Goal: Information Seeking & Learning: Find specific fact

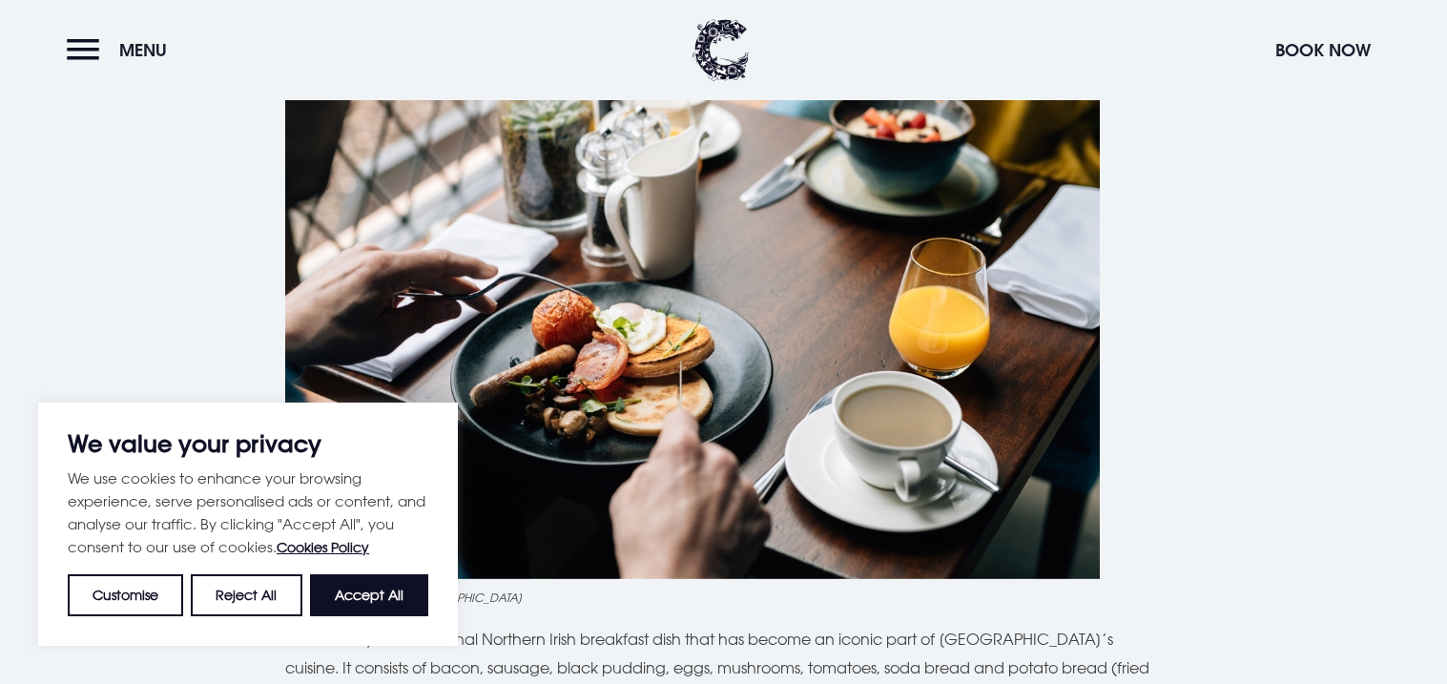
scroll to position [886, 0]
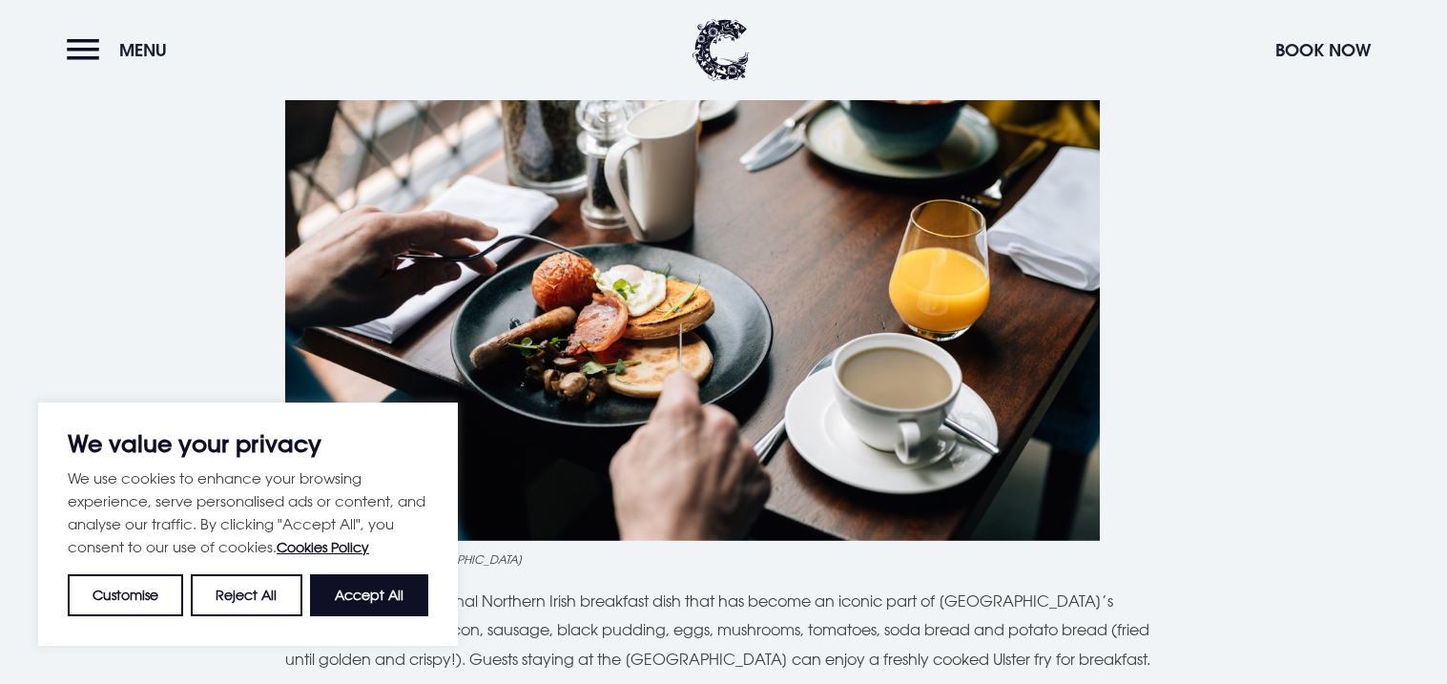
click at [386, 617] on div "We value your privacy We use cookies to enhance your browsing experience, serve…" at bounding box center [248, 524] width 420 height 243
click at [357, 610] on button "Accept All" at bounding box center [369, 595] width 118 height 42
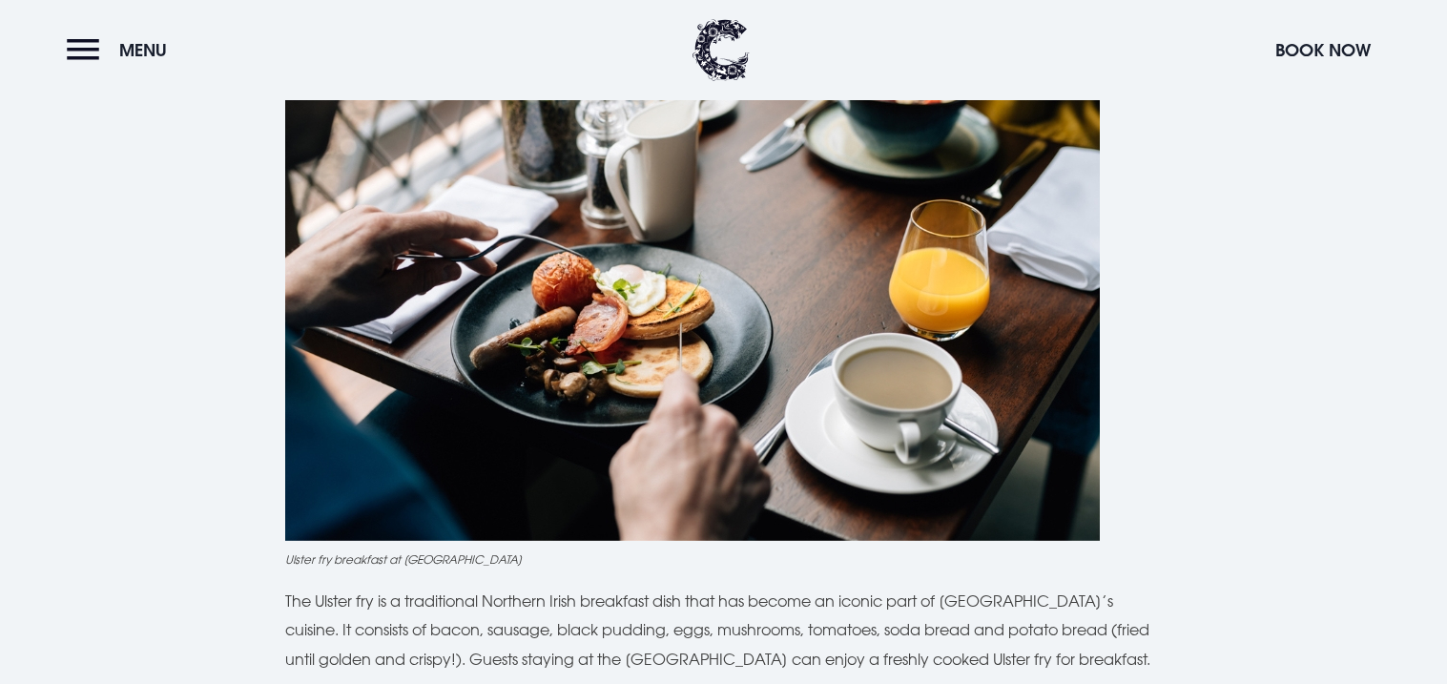
checkbox input "true"
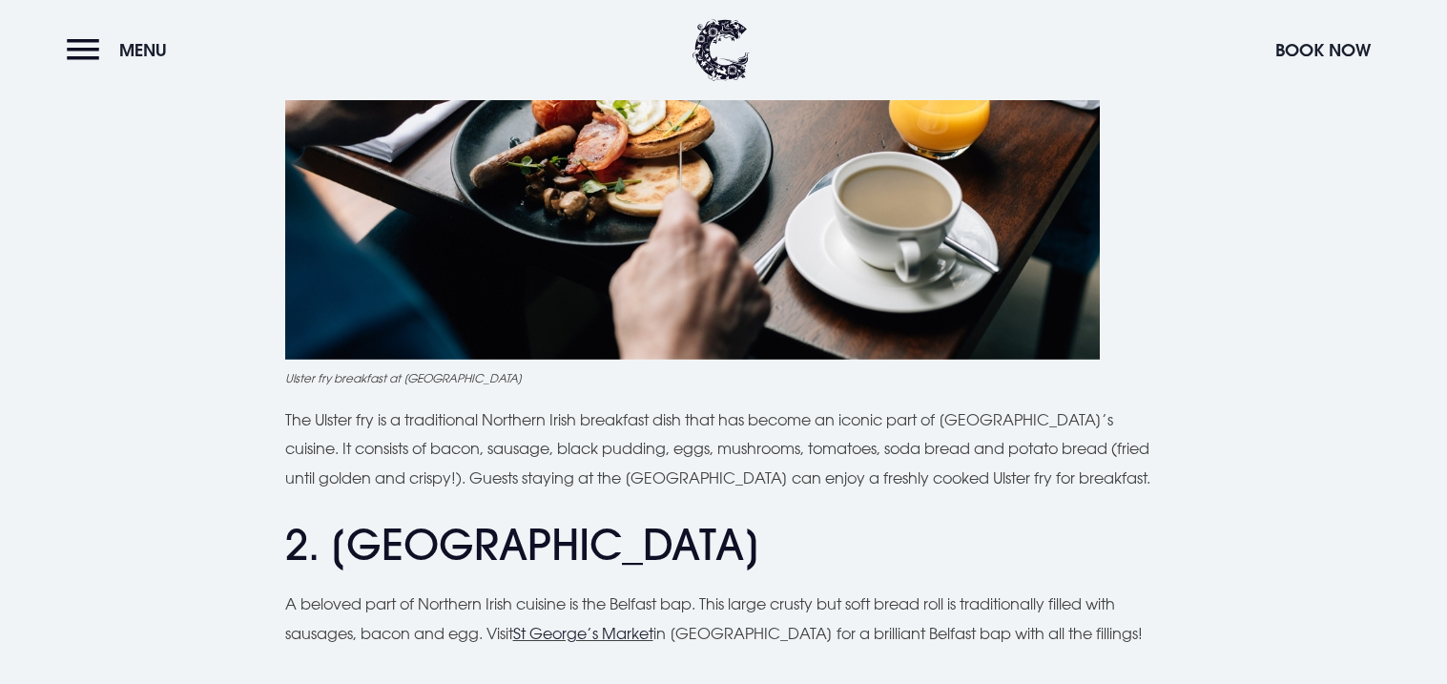
scroll to position [1077, 0]
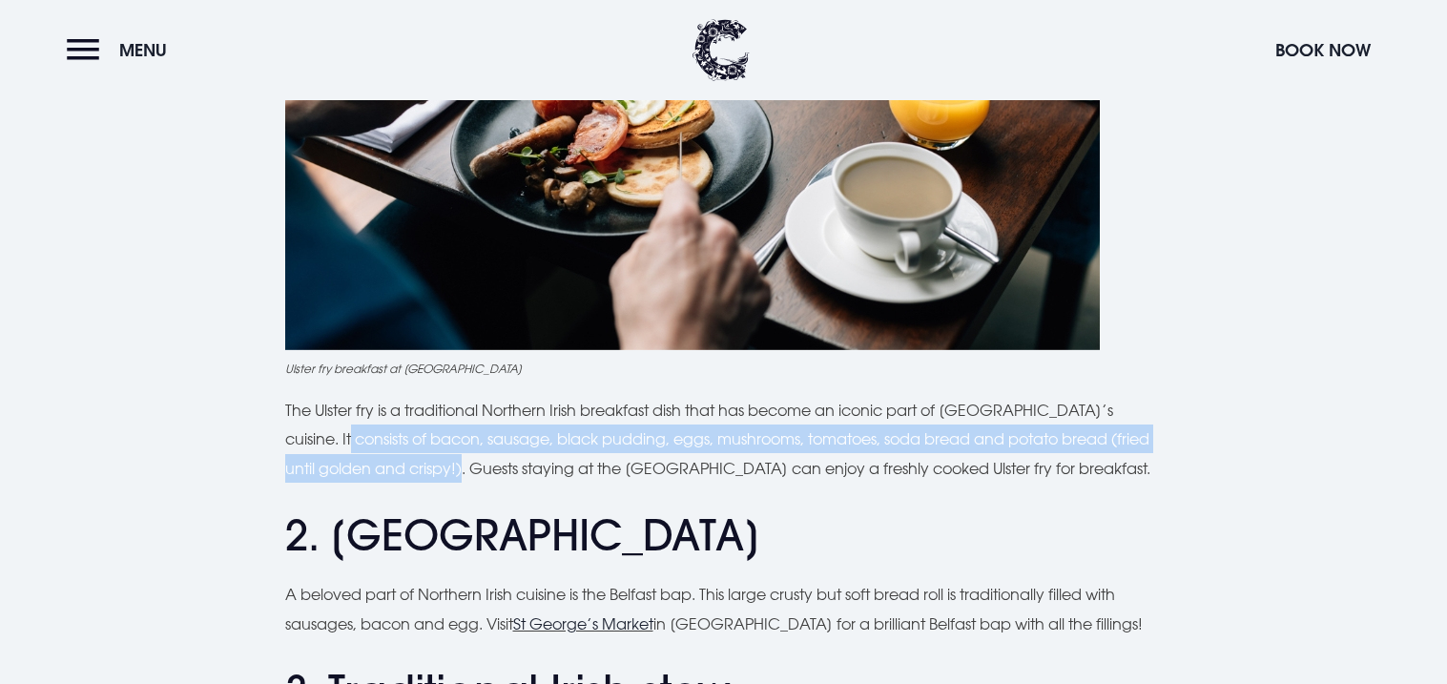
drag, startPoint x: 286, startPoint y: 441, endPoint x: 433, endPoint y: 474, distance: 150.7
click at [433, 474] on p "The Ulster fry is a traditional Northern Irish breakfast dish that has become a…" at bounding box center [724, 439] width 878 height 87
copy p "consists of bacon, sausage, black pudding, eggs, mushrooms, tomatoes, soda brea…"
